Goal: Information Seeking & Learning: Learn about a topic

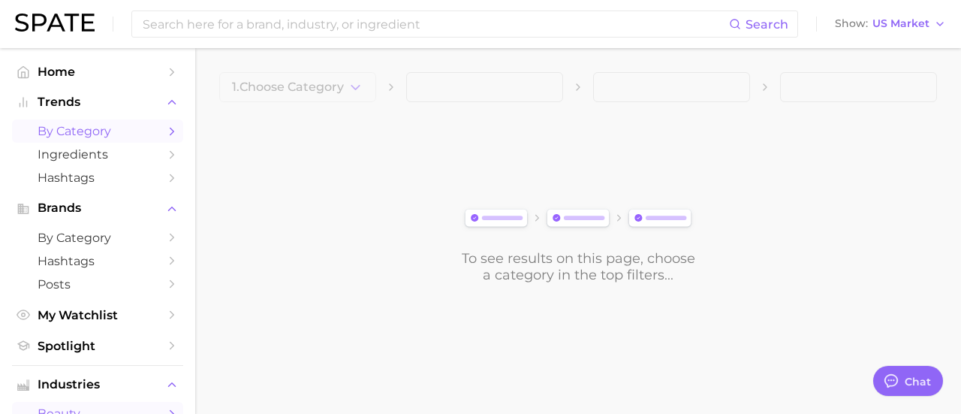
click at [125, 125] on span "by Category" at bounding box center [98, 131] width 120 height 14
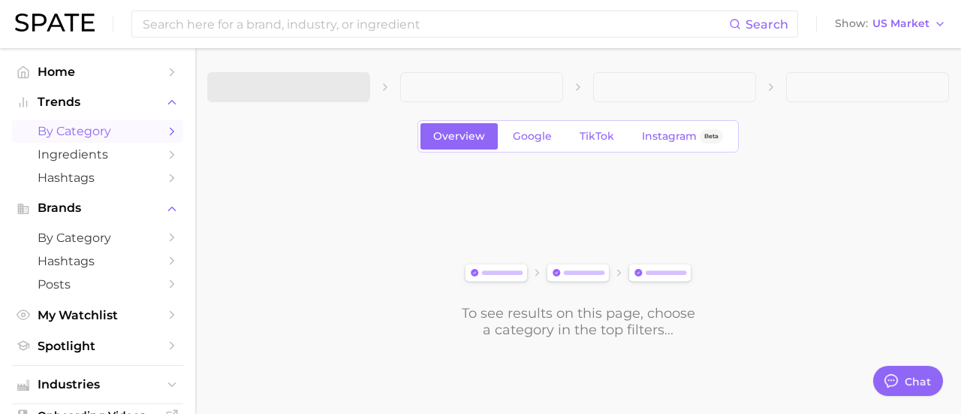
type textarea "x"
click at [907, 31] on button "Show US Market" at bounding box center [891, 24] width 119 height 20
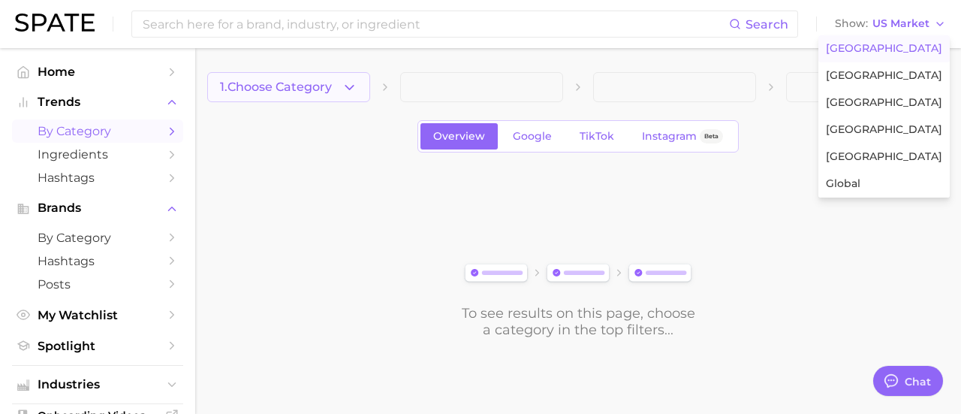
click at [315, 95] on button "1. Choose Category" at bounding box center [288, 87] width 163 height 30
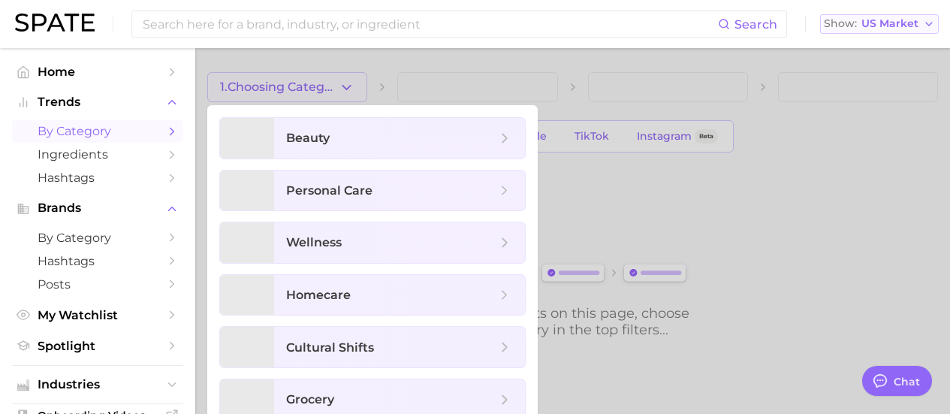
click at [893, 17] on button "Show US Market" at bounding box center [879, 24] width 119 height 20
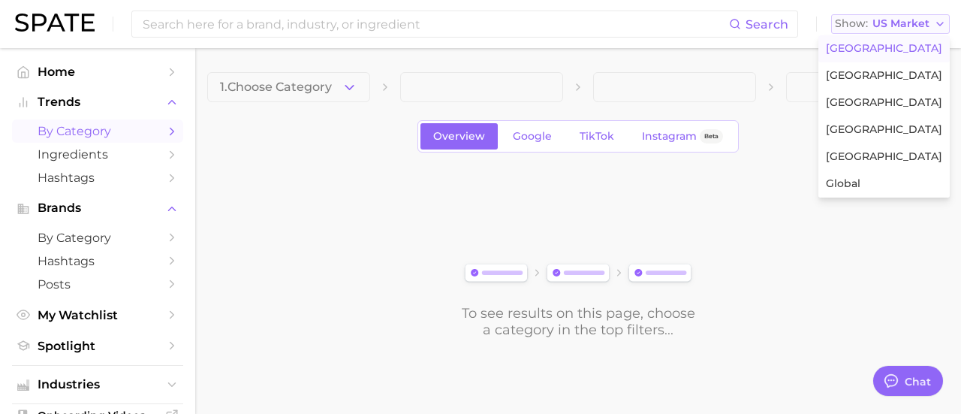
click at [893, 17] on button "Show US Market" at bounding box center [891, 24] width 119 height 20
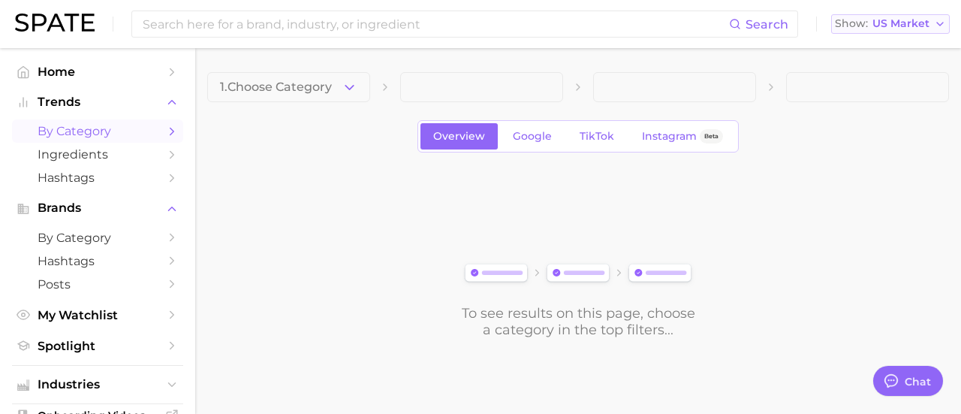
click at [916, 23] on span "US Market" at bounding box center [901, 24] width 57 height 8
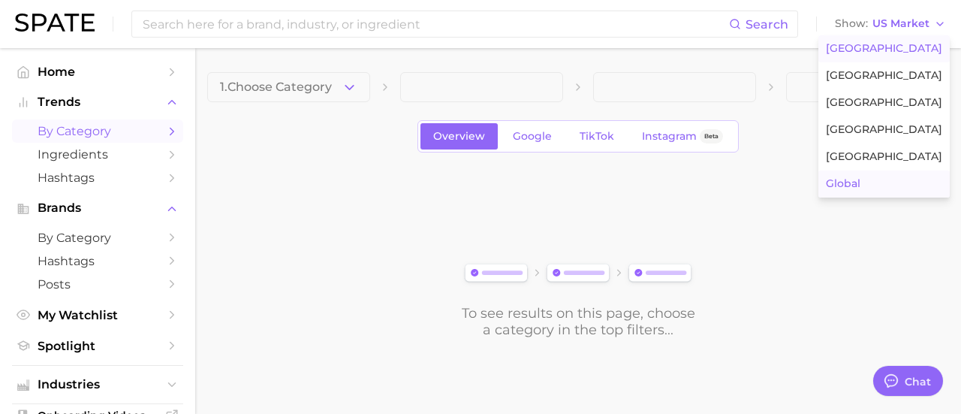
click at [861, 184] on span "Global" at bounding box center [843, 183] width 35 height 13
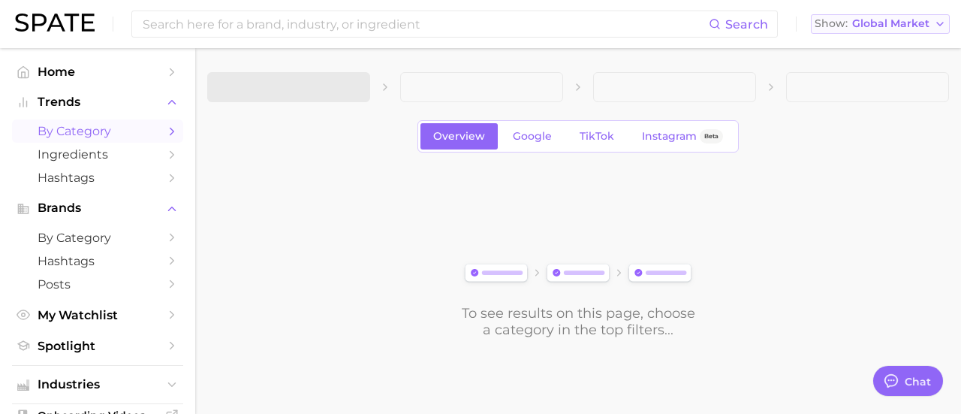
click at [916, 20] on span "Global Market" at bounding box center [891, 24] width 77 height 8
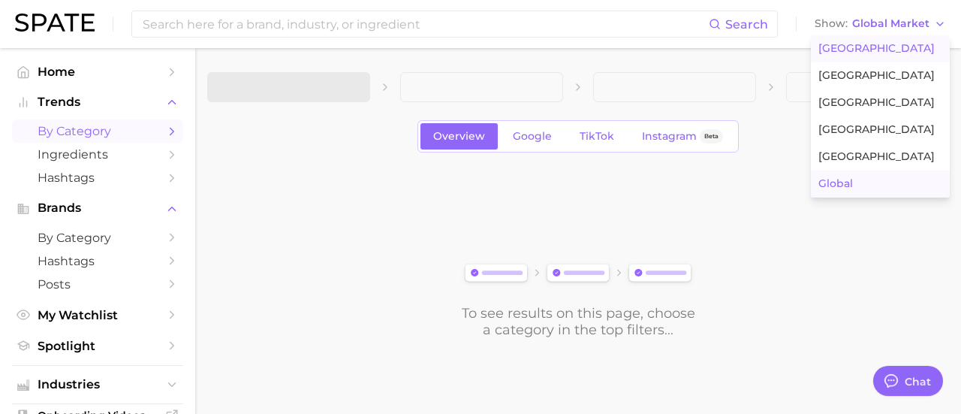
click at [866, 49] on span "United States" at bounding box center [877, 48] width 116 height 13
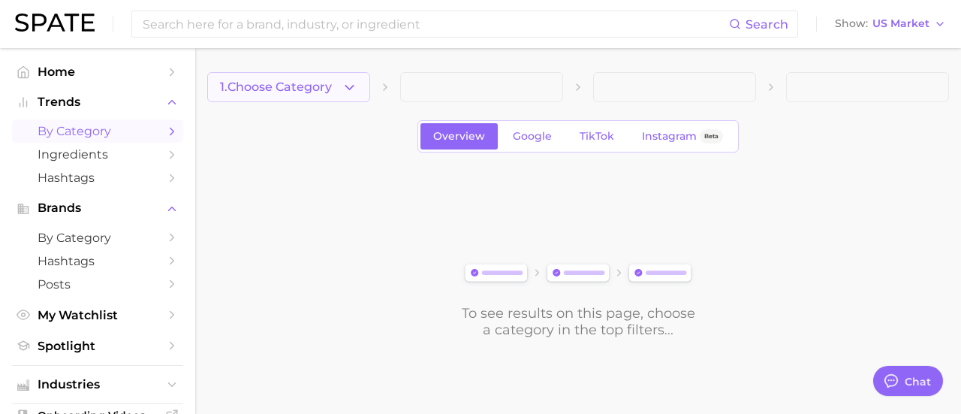
click at [322, 90] on span "1. Choose Category" at bounding box center [276, 87] width 112 height 14
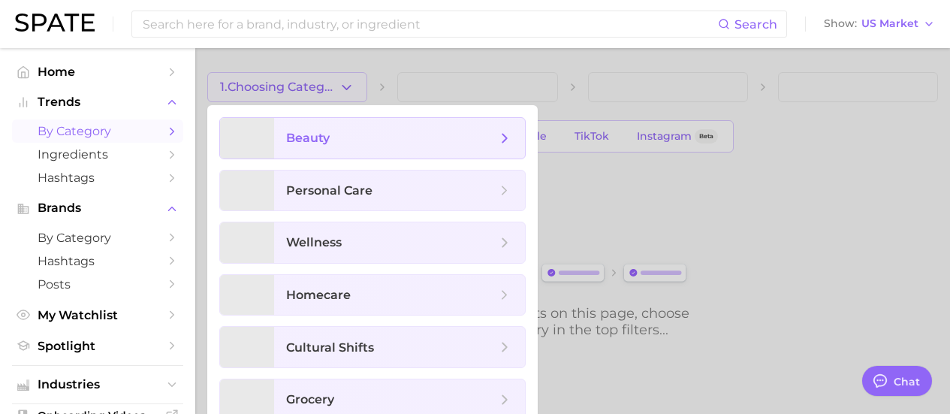
click at [331, 136] on span "beauty" at bounding box center [391, 138] width 210 height 17
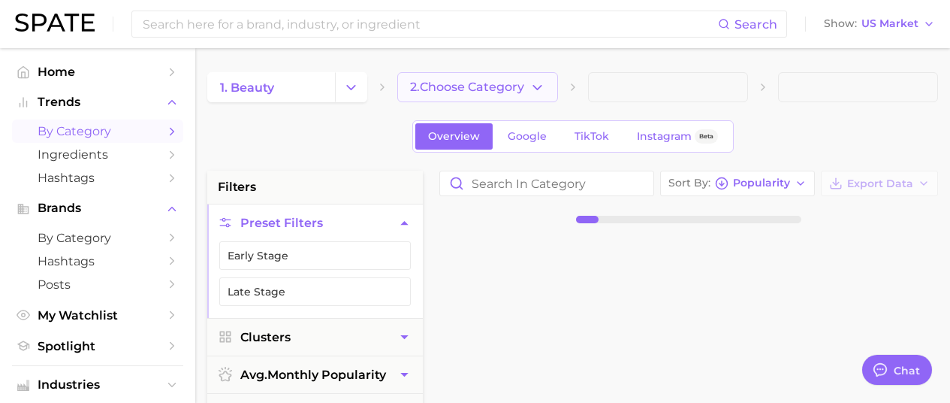
click at [483, 92] on span "2. Choose Category" at bounding box center [467, 87] width 114 height 14
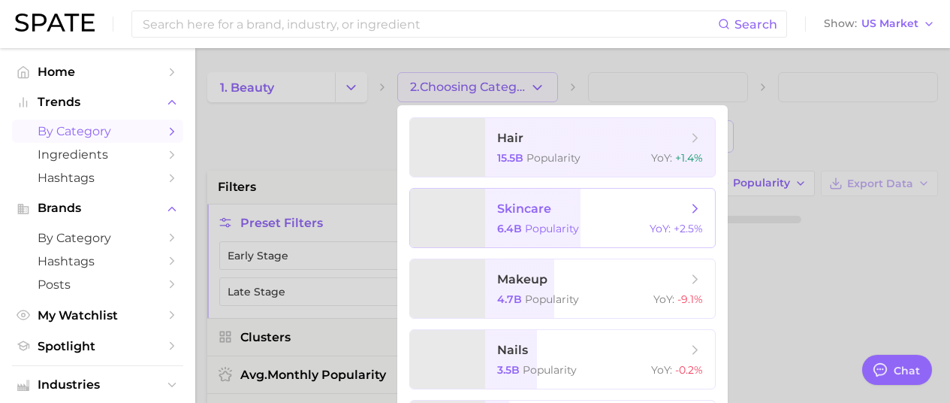
click at [597, 234] on div "6.4b Popularity YoY : +2.5%" at bounding box center [600, 229] width 206 height 14
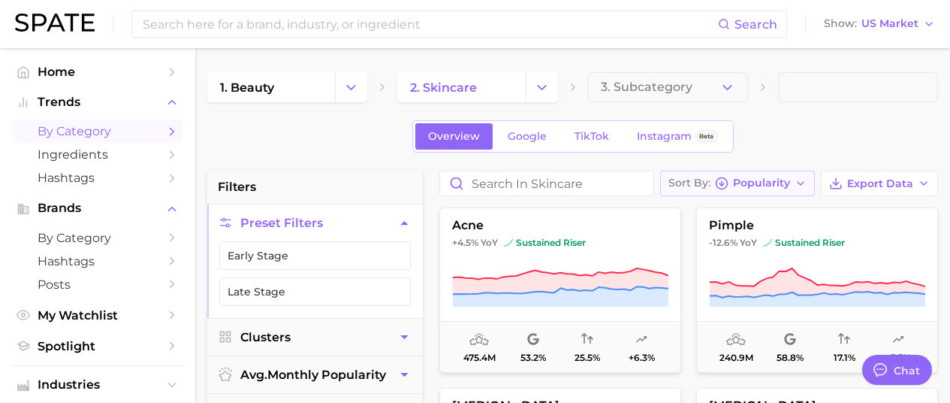
click at [756, 187] on span "Popularity" at bounding box center [761, 183] width 57 height 8
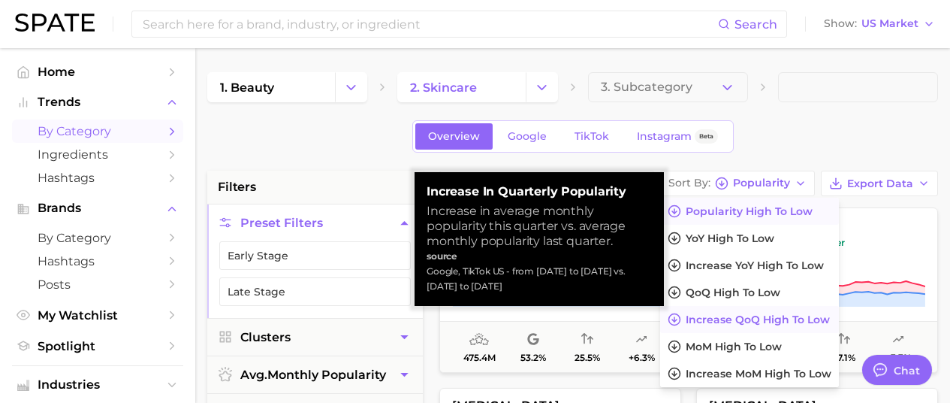
click at [767, 322] on span "Increase QoQ high to low" at bounding box center [758, 319] width 144 height 13
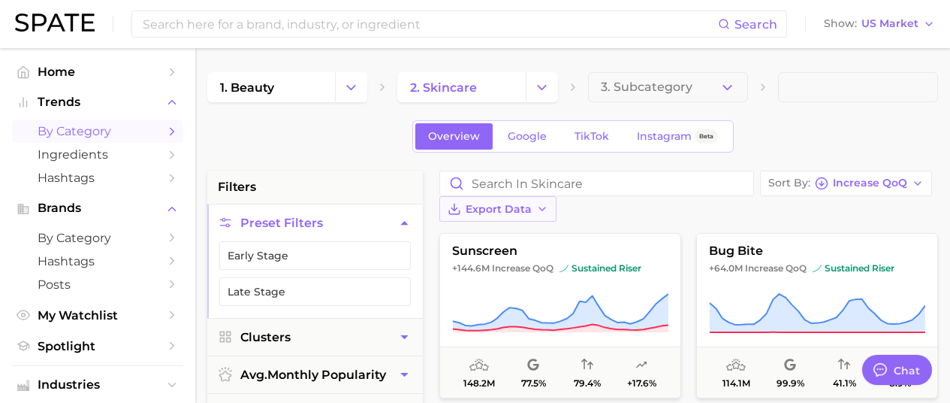
click at [532, 203] on span "Export Data" at bounding box center [499, 209] width 66 height 13
click at [826, 128] on div "Overview Google TikTok Instagram Beta" at bounding box center [572, 136] width 731 height 32
